Goal: Transaction & Acquisition: Download file/media

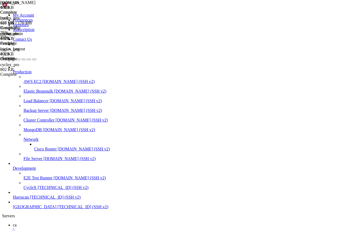
scroll to position [28226, 0]
click at [0, 20] on icon at bounding box center [0, 18] width 0 height 5
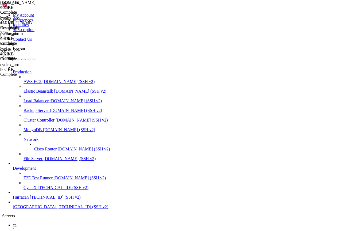
click at [54, 46] on div "Pending" at bounding box center [26, 43] width 53 height 5
click at [54, 35] on div "Results.php 75%" at bounding box center [26, 30] width 53 height 10
click at [26, 231] on span "CycleX" at bounding box center [19, 234] width 13 height 5
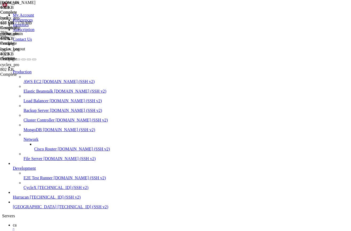
click at [54, 25] on span "html 127 MB / 170 MB" at bounding box center [26, 21] width 53 height 10
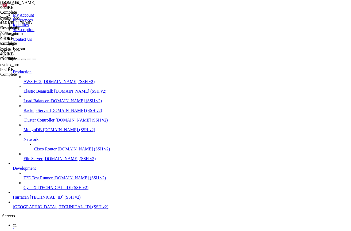
click at [54, 46] on div "Pending" at bounding box center [26, 43] width 53 height 5
click at [54, 40] on div "html 127 MB / 170 MB Results.php 75% 75 %" at bounding box center [26, 28] width 53 height 24
click at [54, 46] on div "phpmyadmin 4 KB Pending" at bounding box center [26, 38] width 53 height 14
click at [54, 61] on div "Pending" at bounding box center [26, 58] width 53 height 5
click at [54, 35] on div "Results.php 75%" at bounding box center [26, 30] width 53 height 10
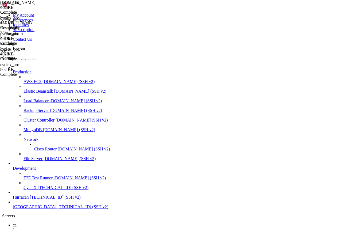
click at [54, 35] on div "Results.php 75%" at bounding box center [26, 30] width 53 height 10
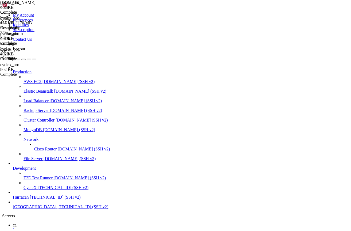
click at [54, 15] on div "Results.php" at bounding box center [26, 12] width 53 height 5
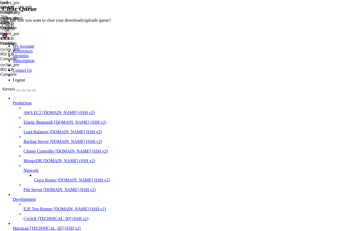
click at [12, 33] on button "OK" at bounding box center [6, 31] width 9 height 6
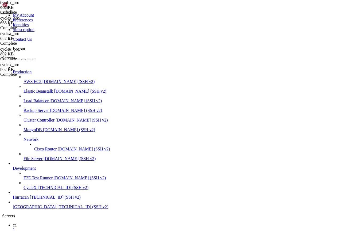
type input "/var"
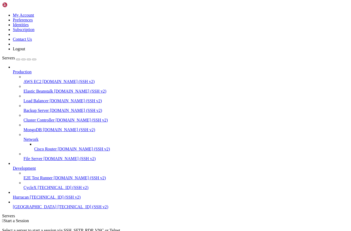
scroll to position [13, 0]
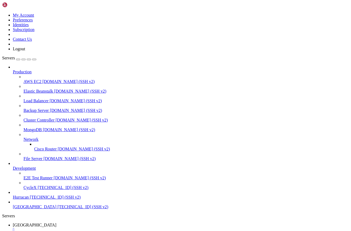
scroll to position [3, 0]
type input "/var/www"
